Goal: Task Accomplishment & Management: Manage account settings

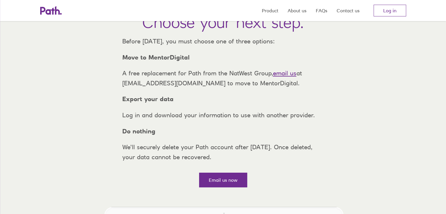
scroll to position [64, 0]
click at [390, 10] on link "Log in" at bounding box center [389, 11] width 33 height 12
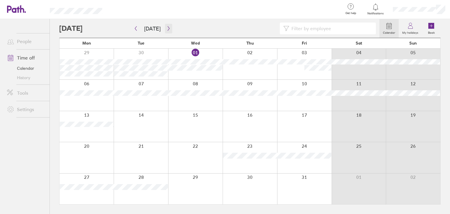
click at [166, 29] on icon "button" at bounding box center [168, 28] width 4 height 5
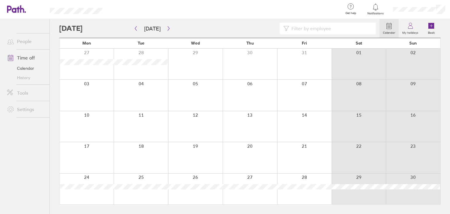
click at [420, 13] on div at bounding box center [419, 9] width 62 height 19
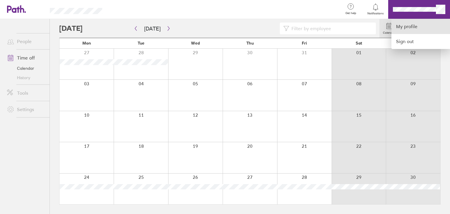
click at [410, 24] on link "My profile" at bounding box center [420, 26] width 59 height 15
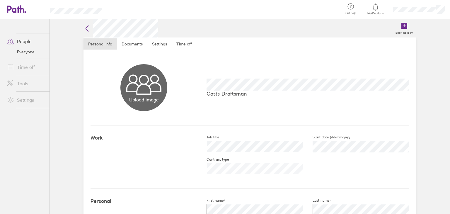
scroll to position [14, 0]
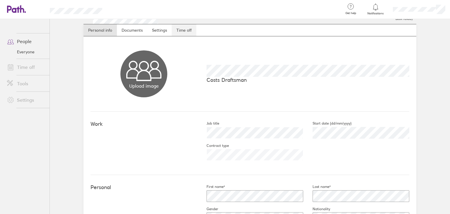
click at [172, 25] on link "Time off" at bounding box center [184, 30] width 25 height 12
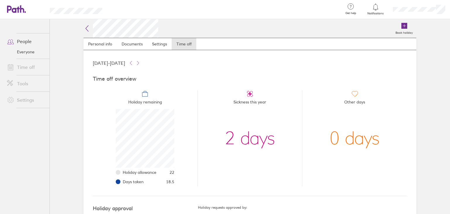
scroll to position [20, 0]
